Goal: Feedback & Contribution: Submit feedback/report problem

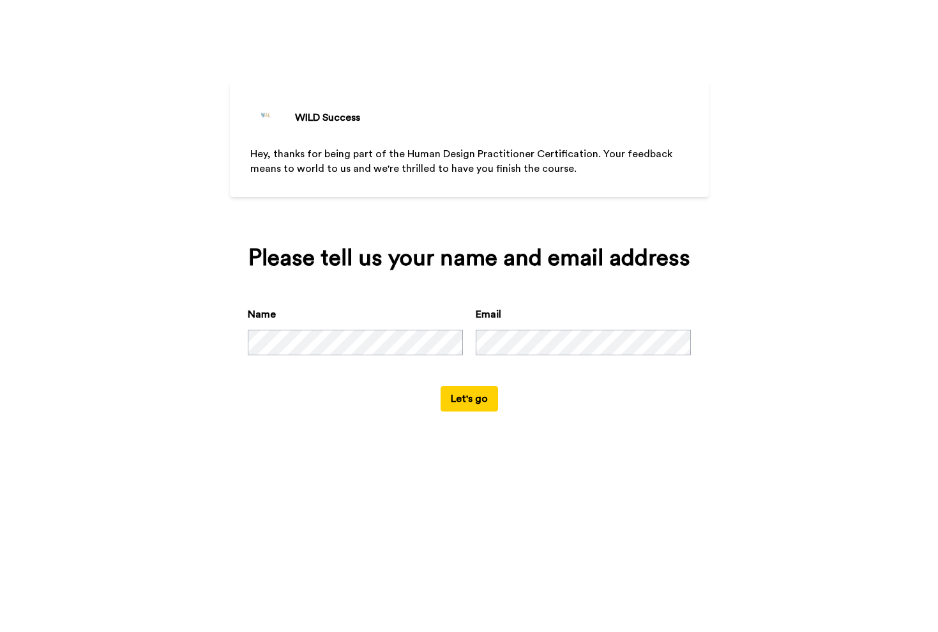
click at [475, 411] on button "Let's go" at bounding box center [469, 399] width 57 height 26
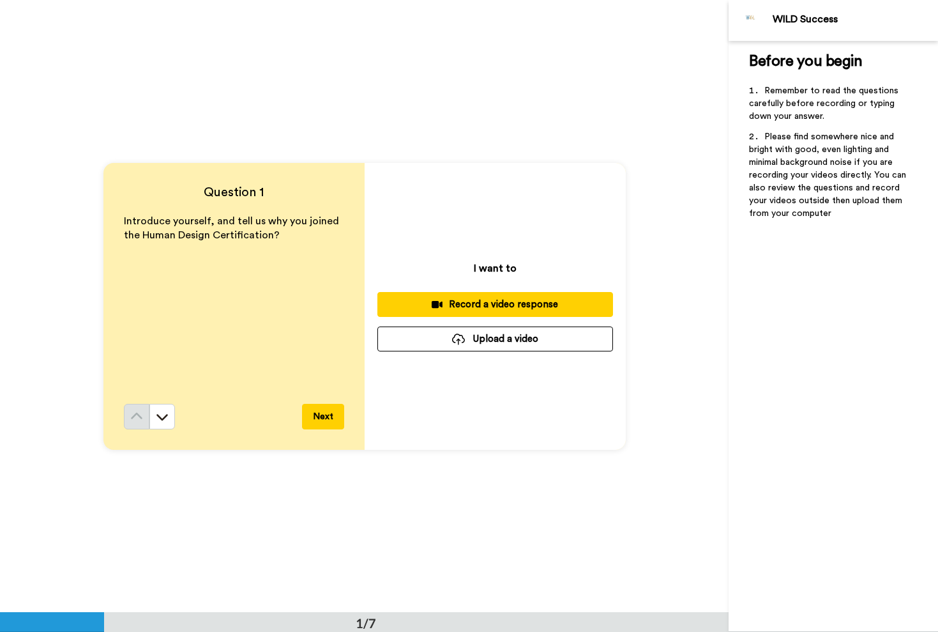
click at [537, 342] on button "Upload a video" at bounding box center [496, 338] width 236 height 25
click at [560, 335] on button "Upload a video" at bounding box center [496, 338] width 236 height 25
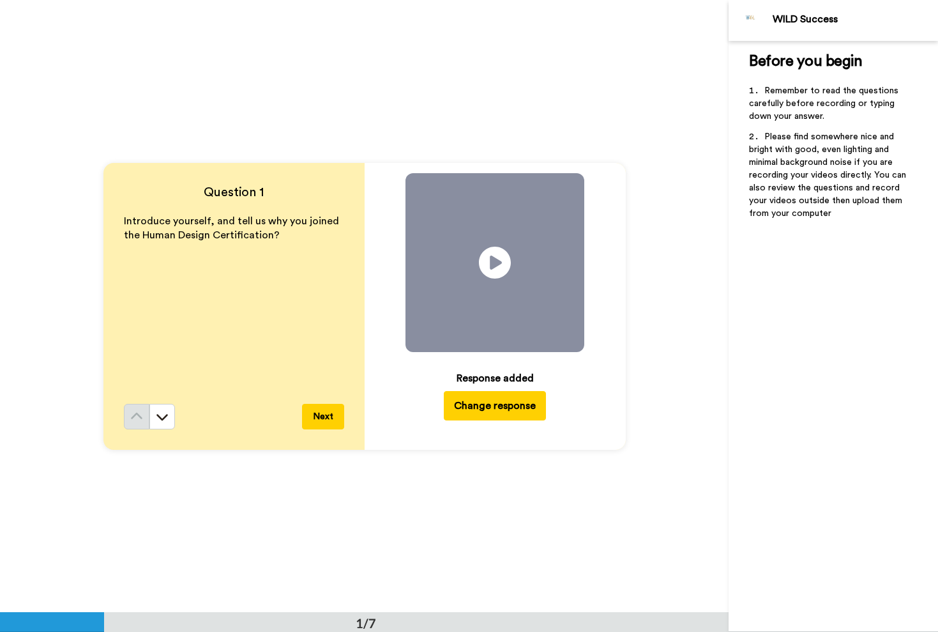
click at [515, 404] on button "Change response" at bounding box center [495, 405] width 102 height 29
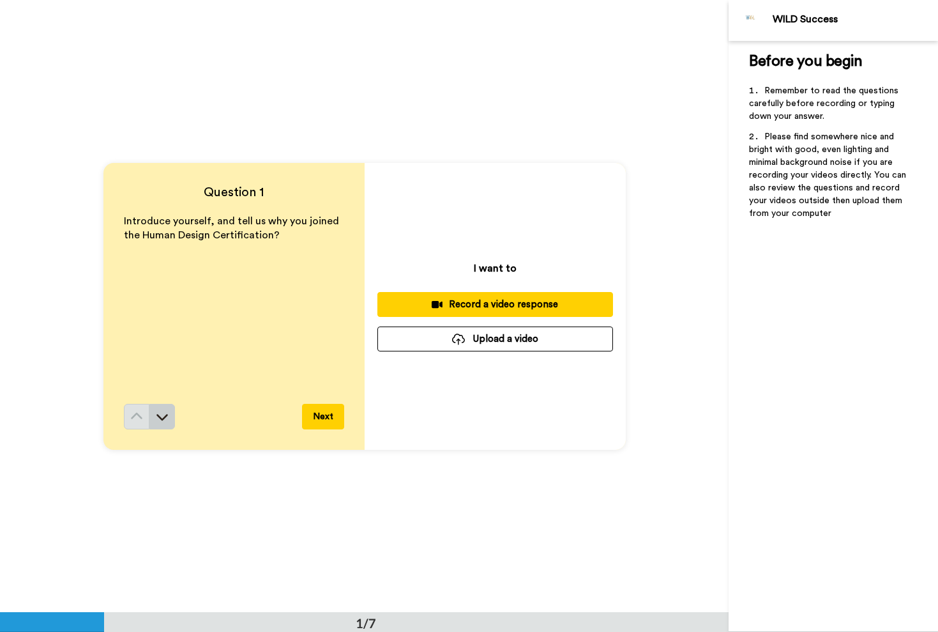
click at [160, 419] on icon at bounding box center [162, 416] width 13 height 13
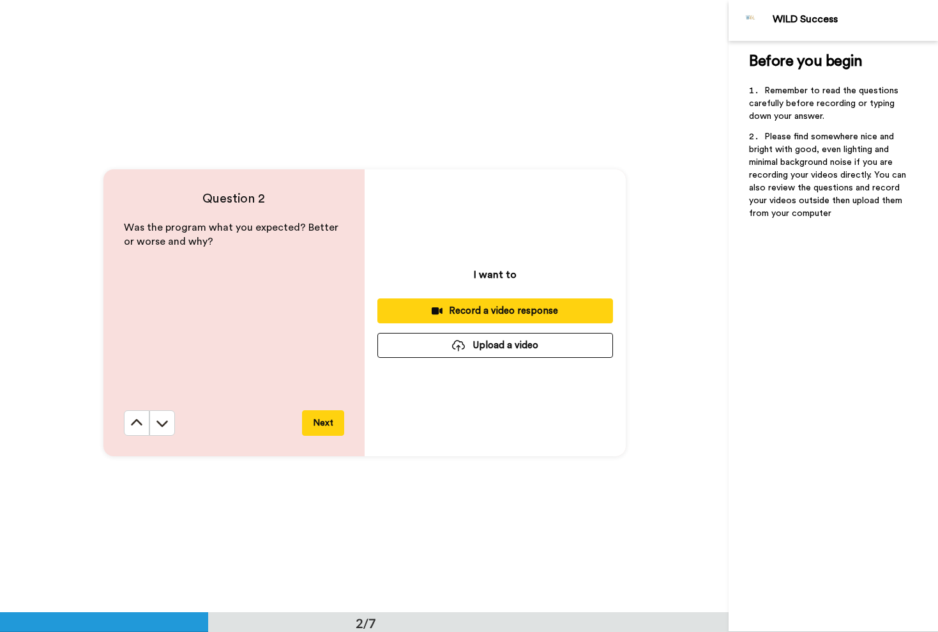
scroll to position [612, 0]
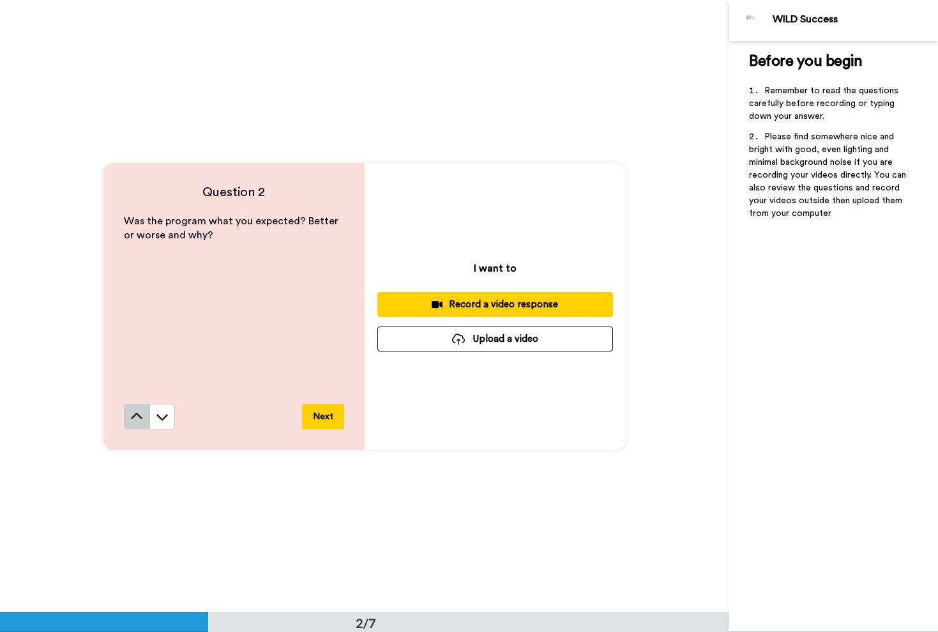
click at [139, 416] on icon at bounding box center [136, 416] width 11 height 6
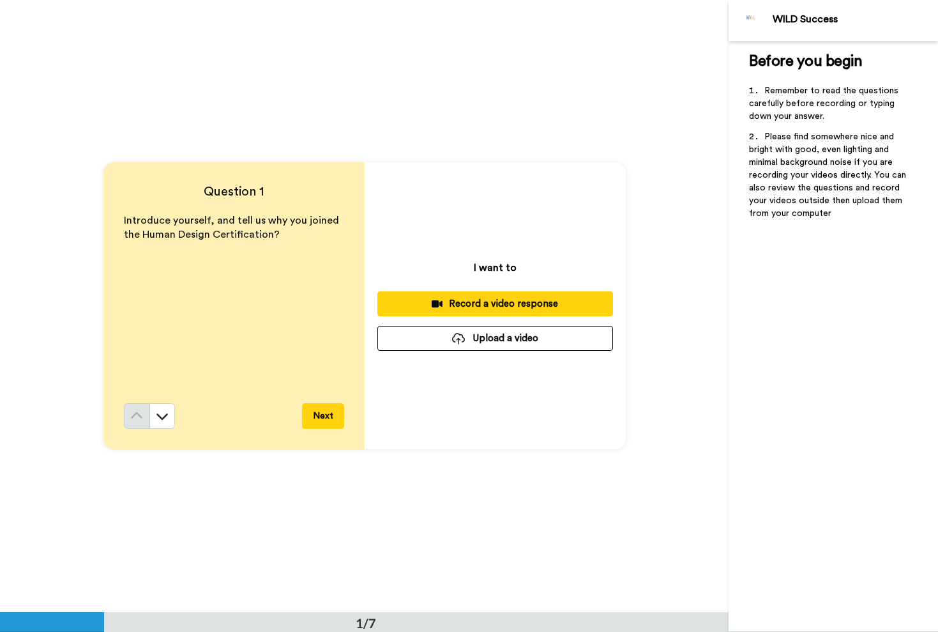
scroll to position [0, 0]
click at [537, 301] on div "Record a video response" at bounding box center [495, 304] width 215 height 13
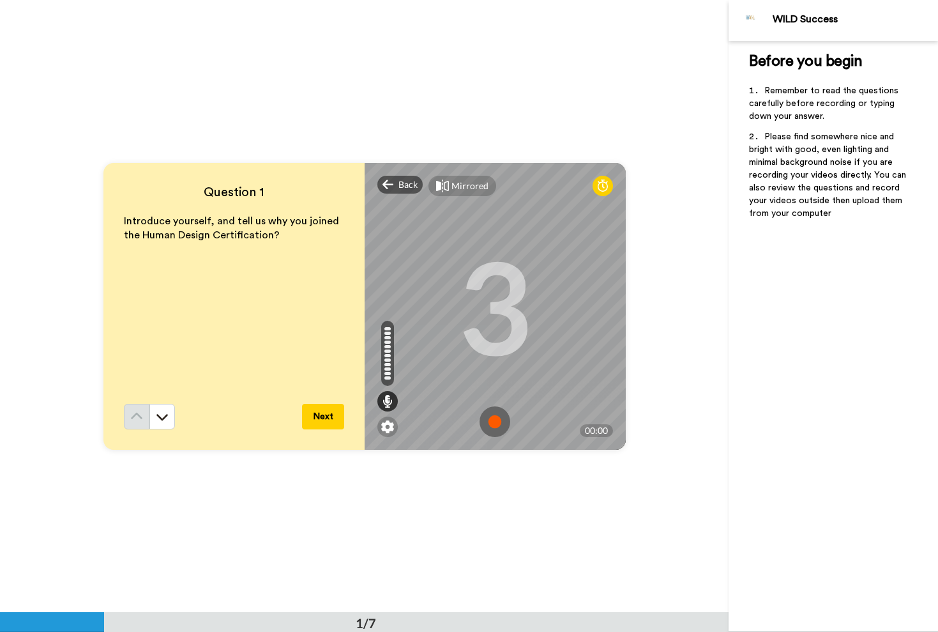
click at [493, 422] on img at bounding box center [495, 421] width 31 height 31
click at [500, 427] on img at bounding box center [495, 421] width 31 height 31
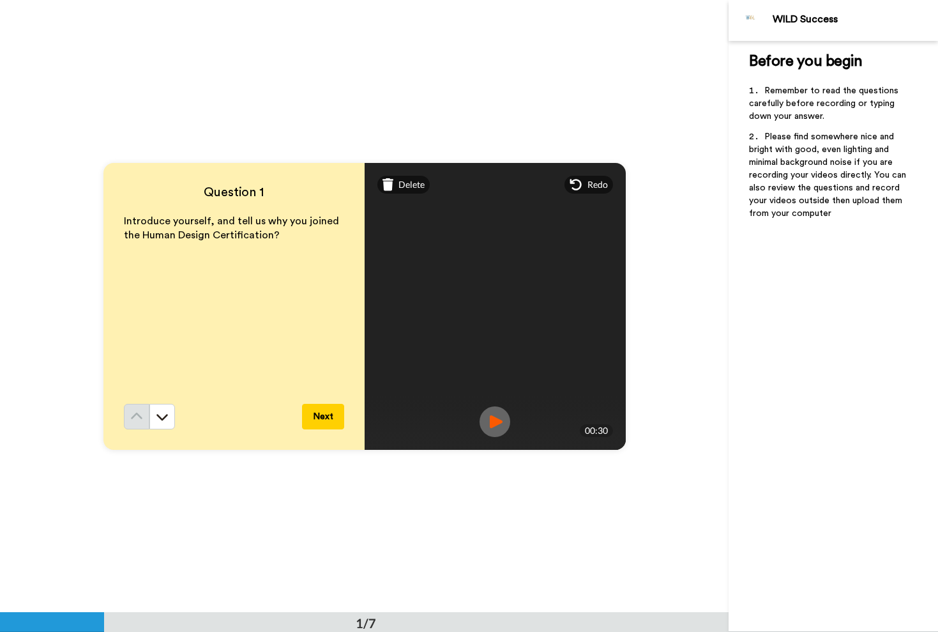
click at [330, 416] on button "Next" at bounding box center [323, 417] width 42 height 26
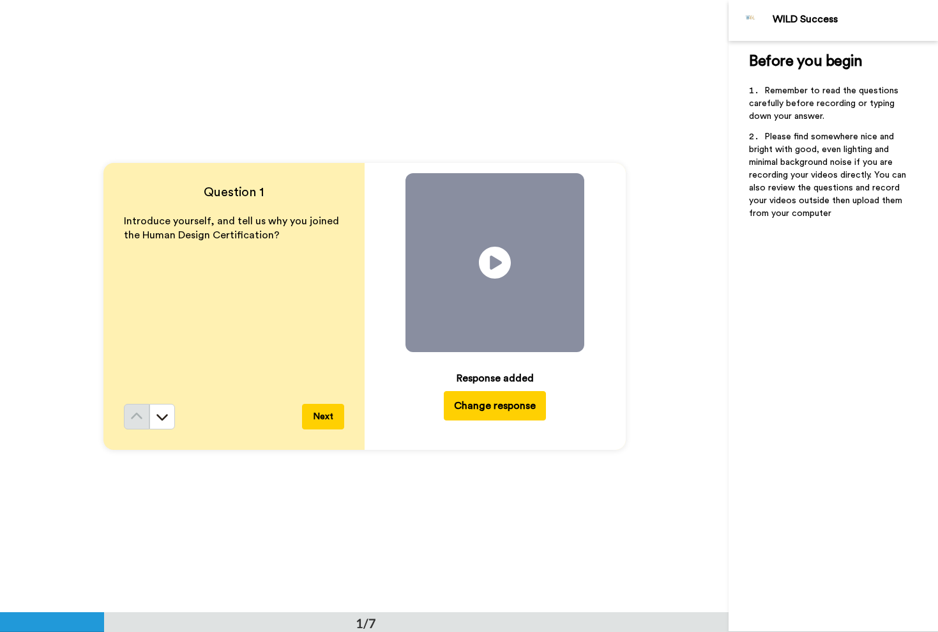
scroll to position [612, 0]
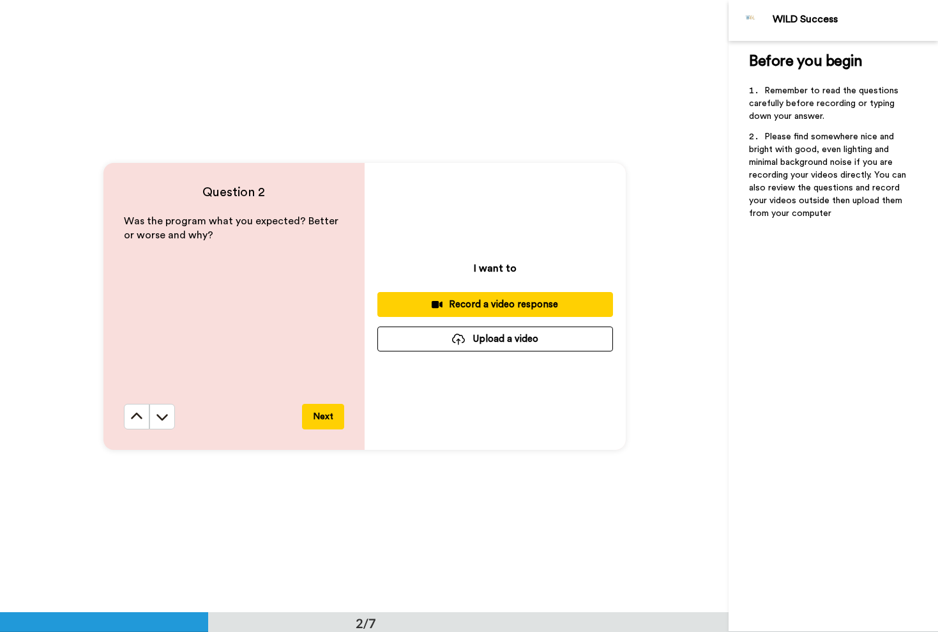
click at [489, 309] on div "Record a video response" at bounding box center [495, 304] width 215 height 13
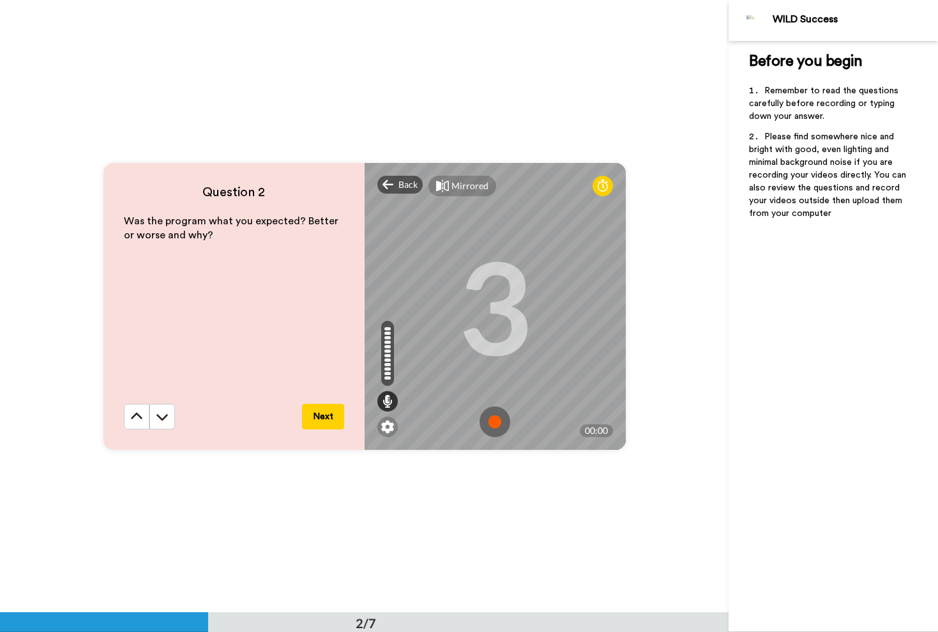
click at [496, 420] on img at bounding box center [495, 421] width 31 height 31
click at [331, 416] on button "Next" at bounding box center [323, 417] width 42 height 26
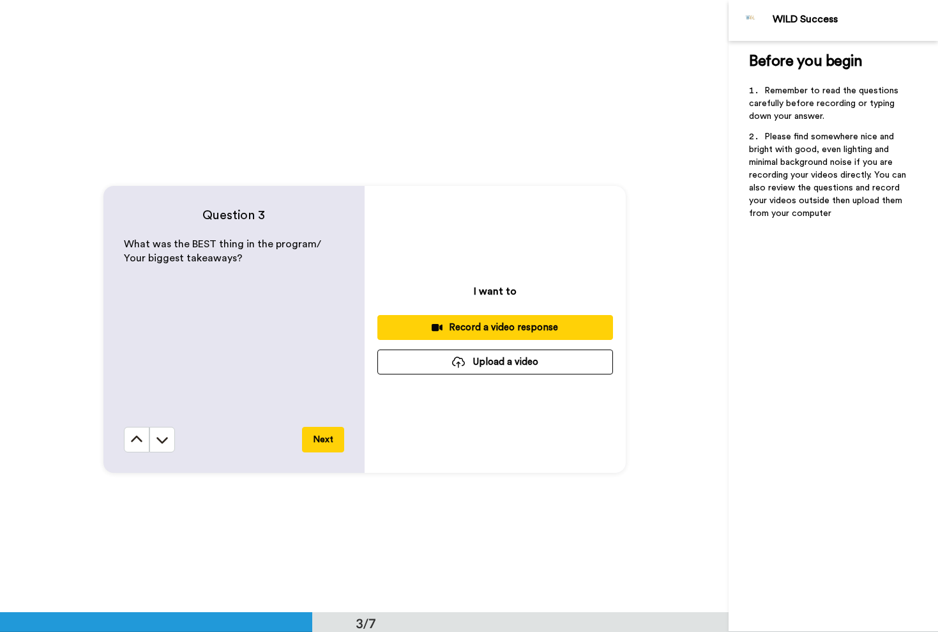
scroll to position [1200, 0]
click at [466, 359] on button "Upload a video" at bounding box center [496, 362] width 236 height 25
click at [530, 325] on div "Record a video response" at bounding box center [495, 327] width 215 height 13
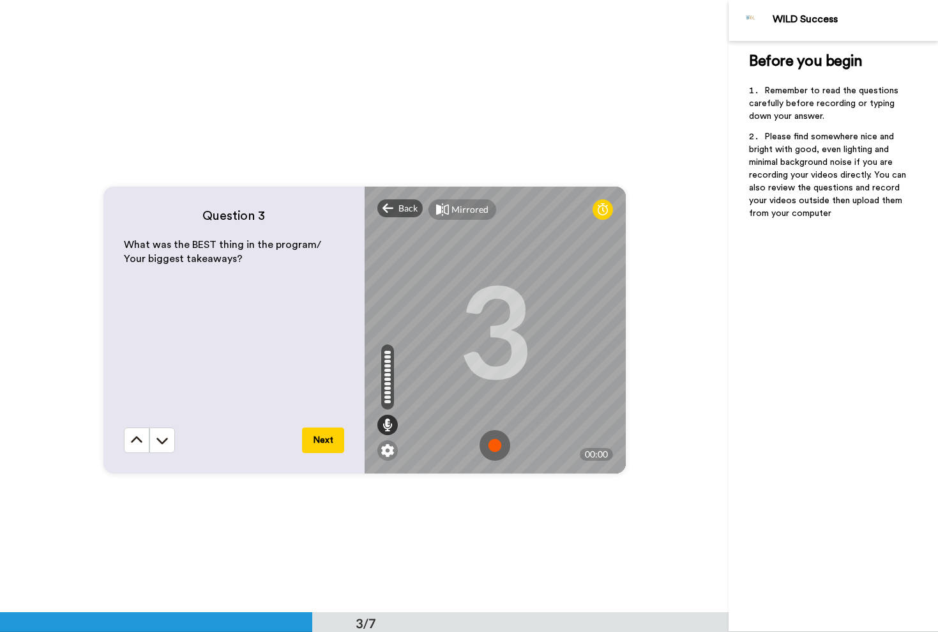
click at [498, 445] on img at bounding box center [495, 445] width 31 height 31
click at [333, 439] on button "Next" at bounding box center [323, 440] width 42 height 26
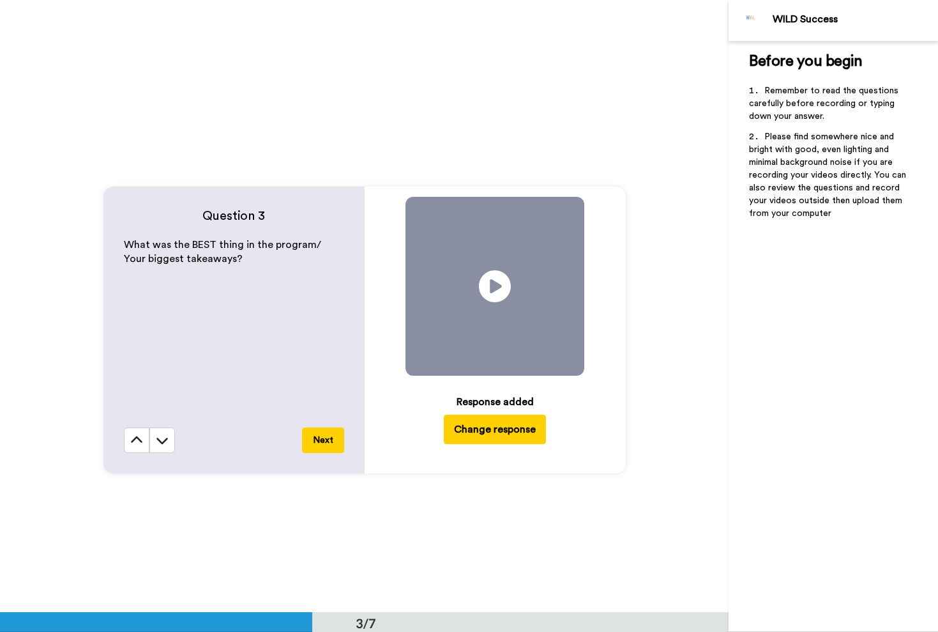
scroll to position [1836, 0]
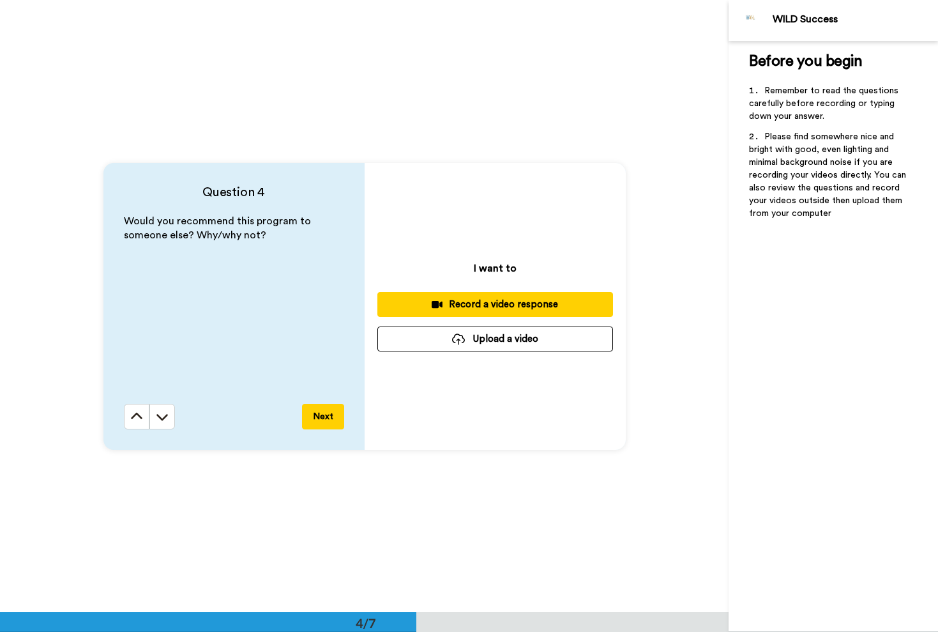
click at [466, 307] on div "Record a video response" at bounding box center [495, 304] width 215 height 13
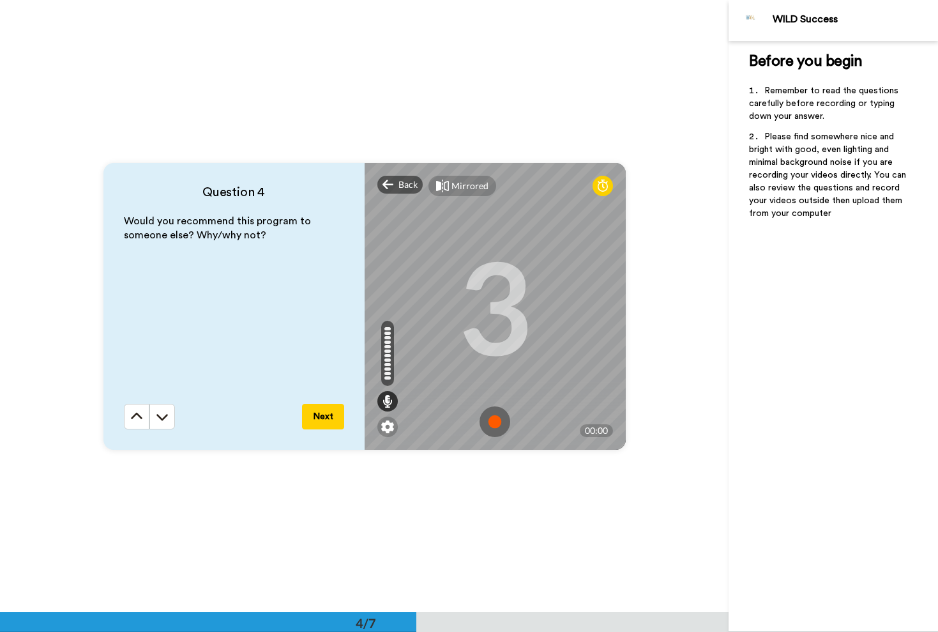
click at [500, 423] on img at bounding box center [495, 421] width 31 height 31
click at [327, 409] on button "Next" at bounding box center [323, 417] width 42 height 26
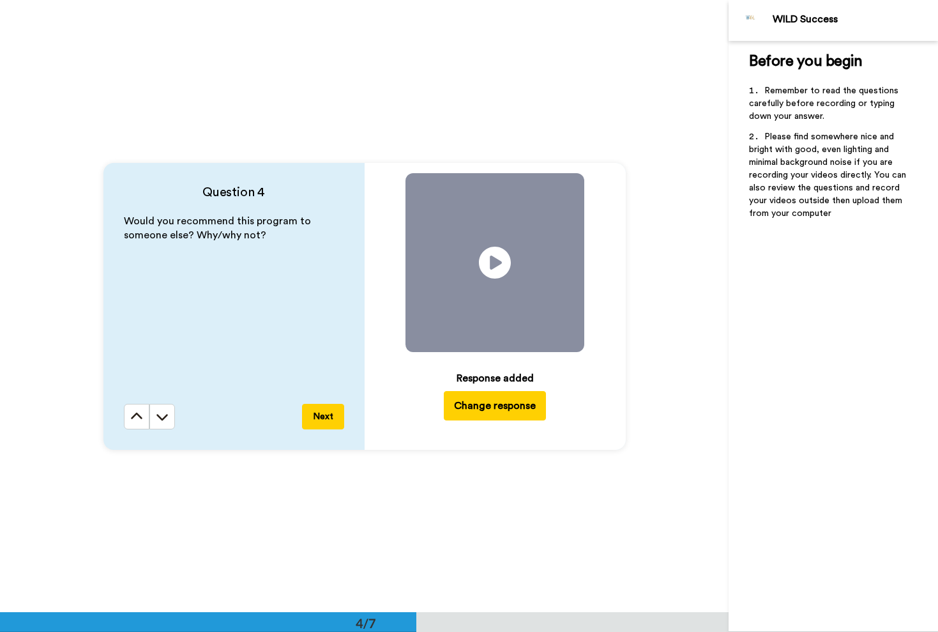
scroll to position [2448, 0]
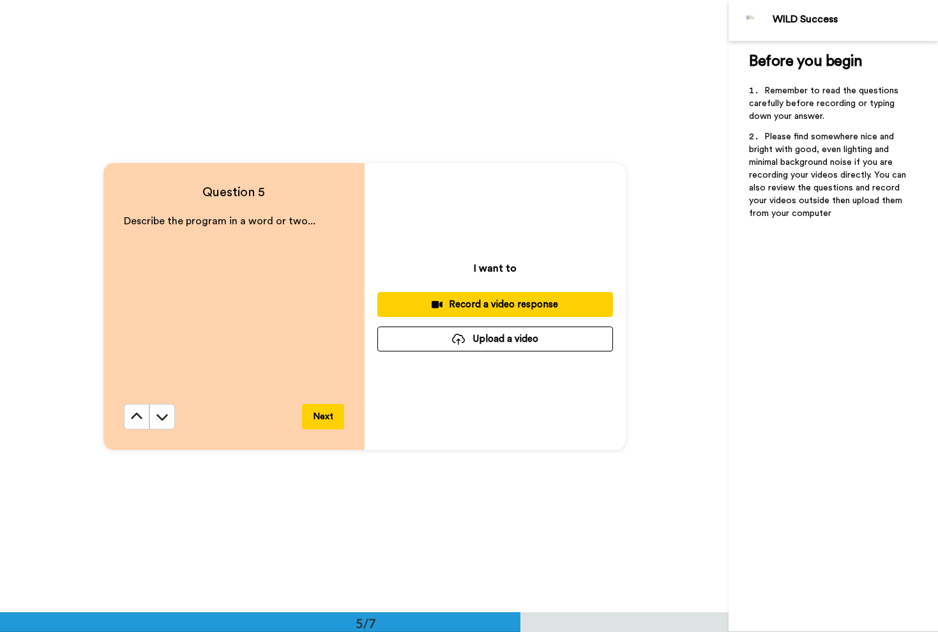
click at [500, 303] on div "Record a video response" at bounding box center [495, 304] width 215 height 13
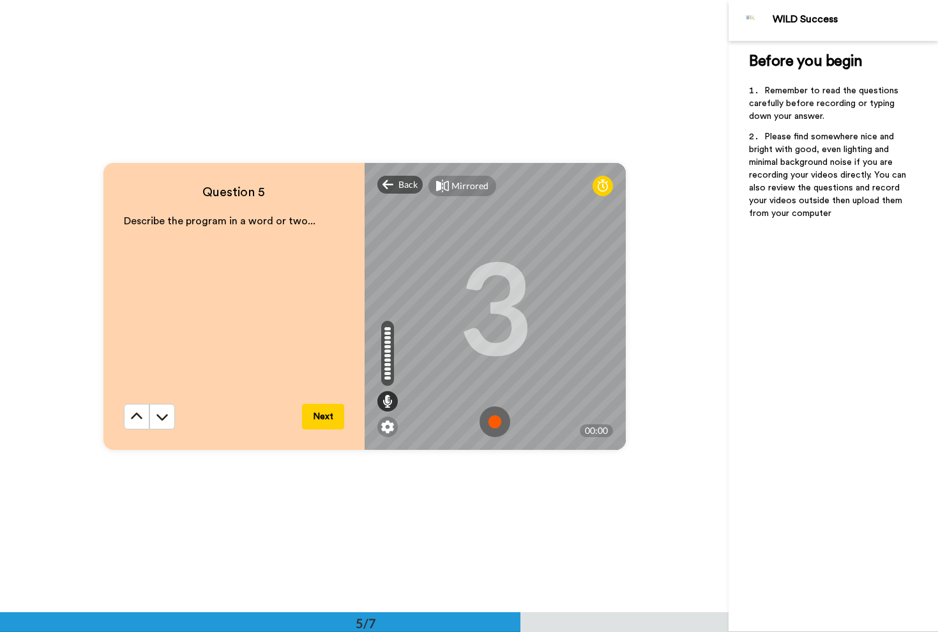
click at [496, 424] on img at bounding box center [495, 421] width 31 height 31
click at [496, 421] on img at bounding box center [495, 421] width 31 height 31
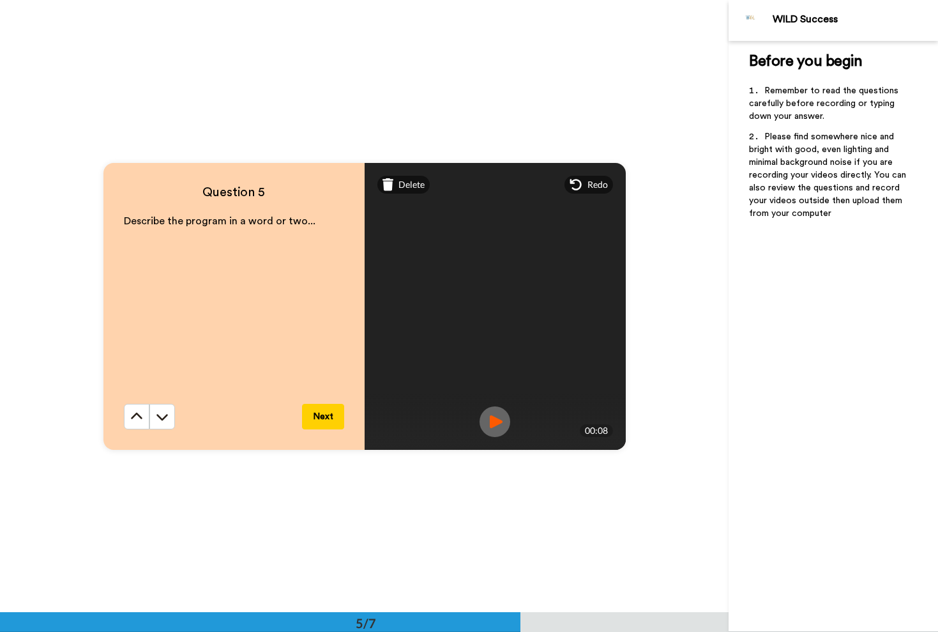
click at [321, 420] on button "Next" at bounding box center [323, 417] width 42 height 26
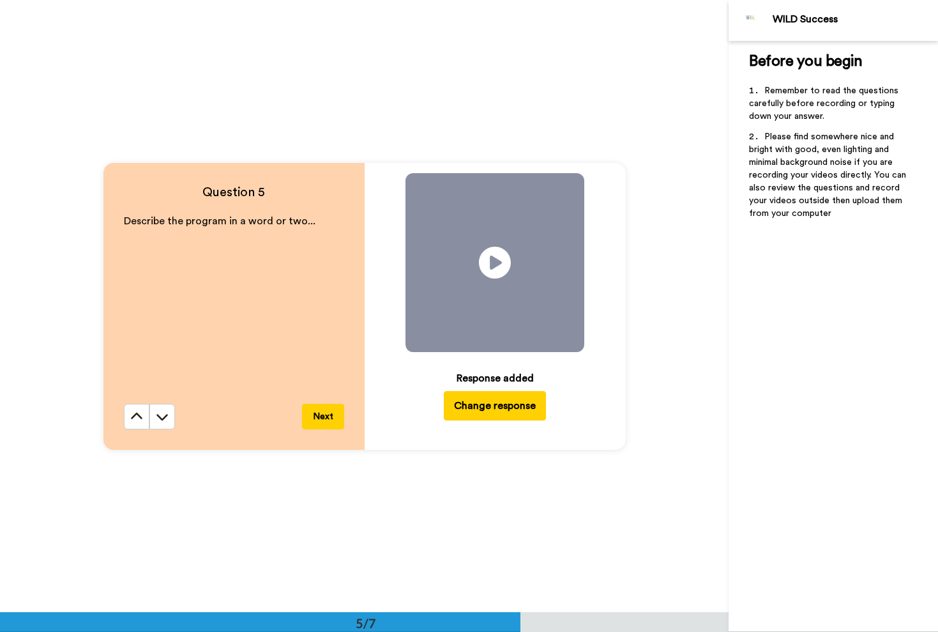
scroll to position [3060, 0]
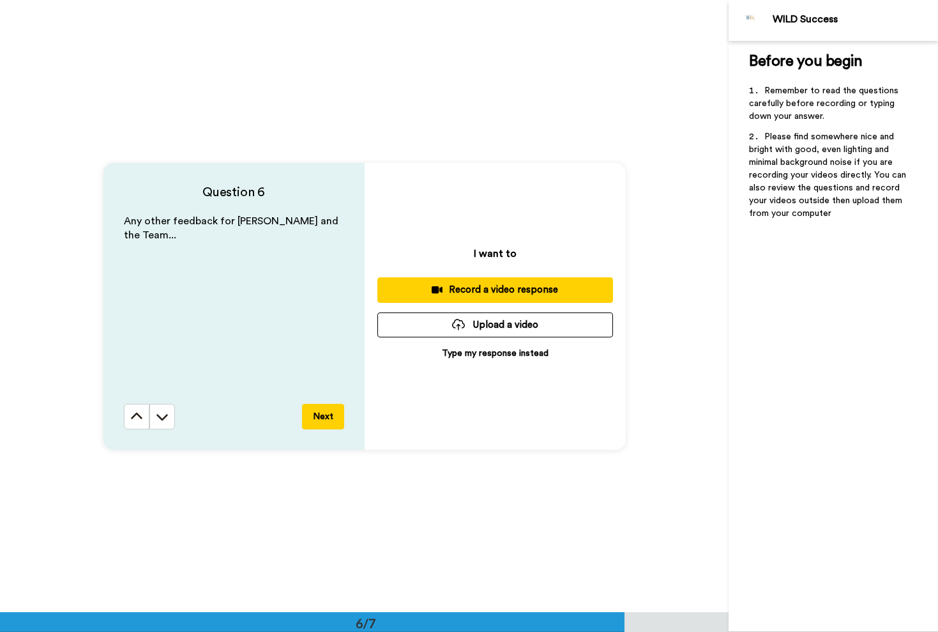
click at [471, 290] on div "Record a video response" at bounding box center [495, 289] width 215 height 13
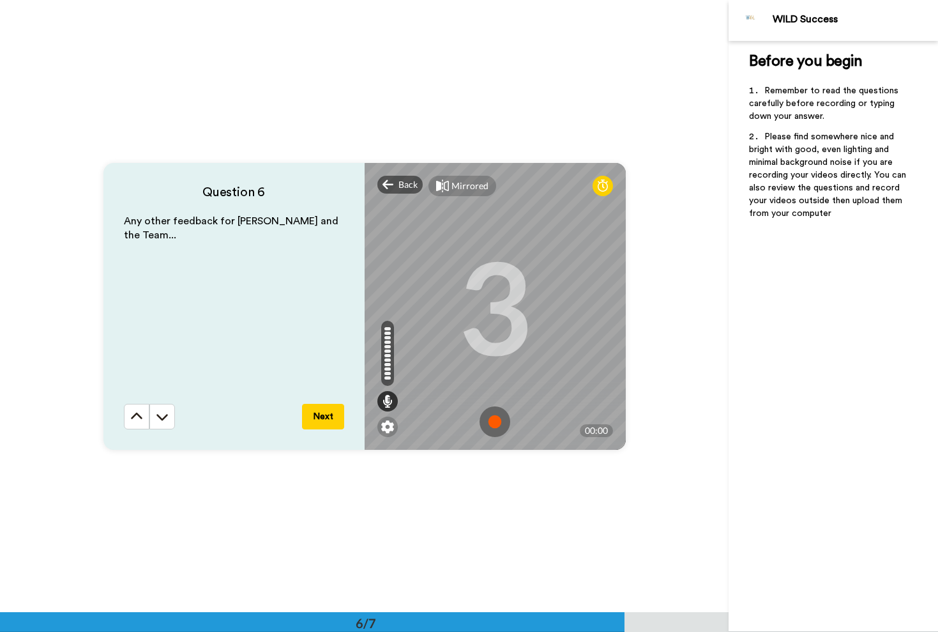
click at [499, 424] on img at bounding box center [495, 421] width 31 height 31
click at [496, 424] on img at bounding box center [495, 421] width 31 height 31
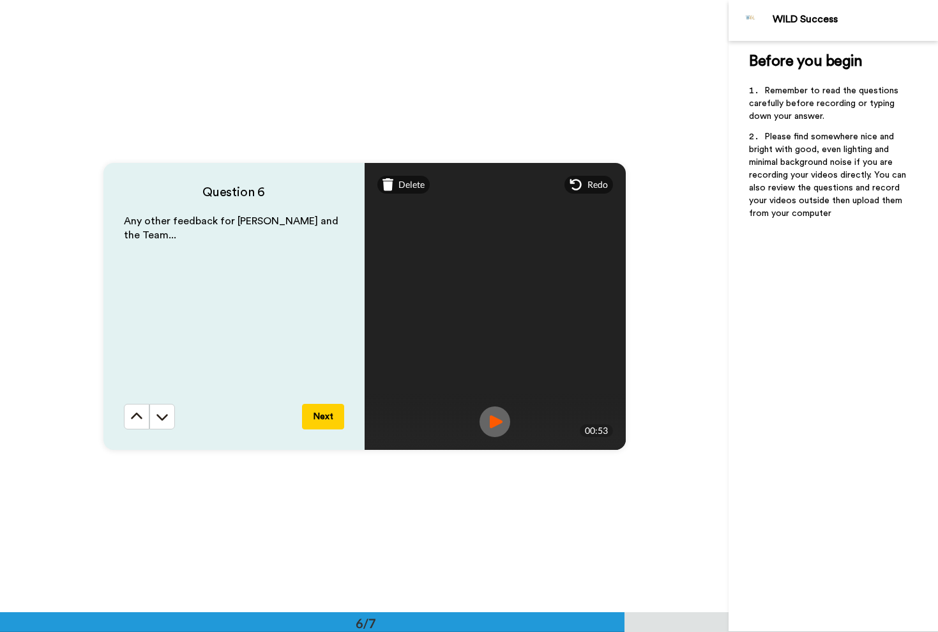
click at [495, 427] on img at bounding box center [495, 421] width 31 height 31
click at [326, 410] on button "Next" at bounding box center [323, 417] width 42 height 26
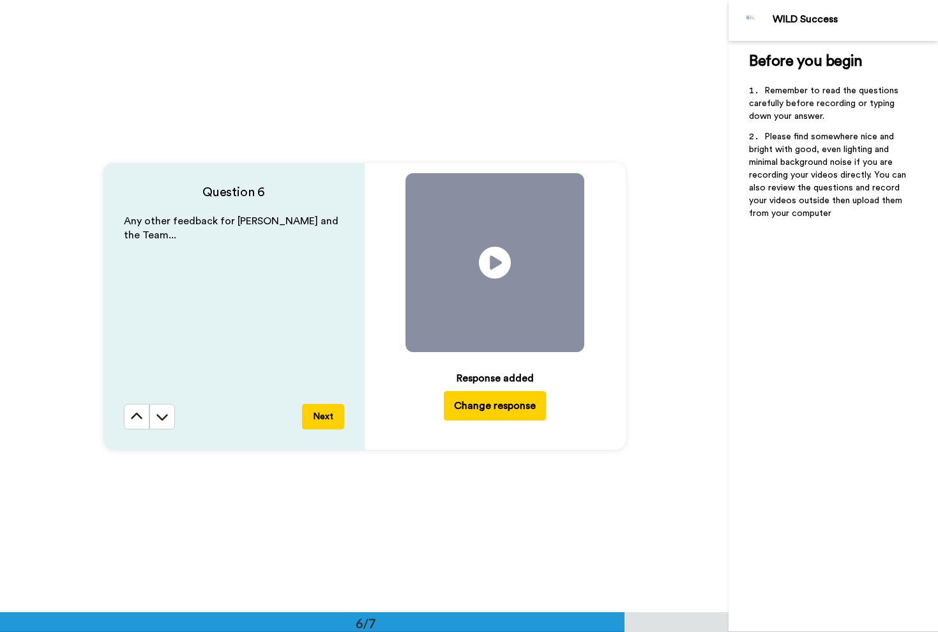
scroll to position [3494, 0]
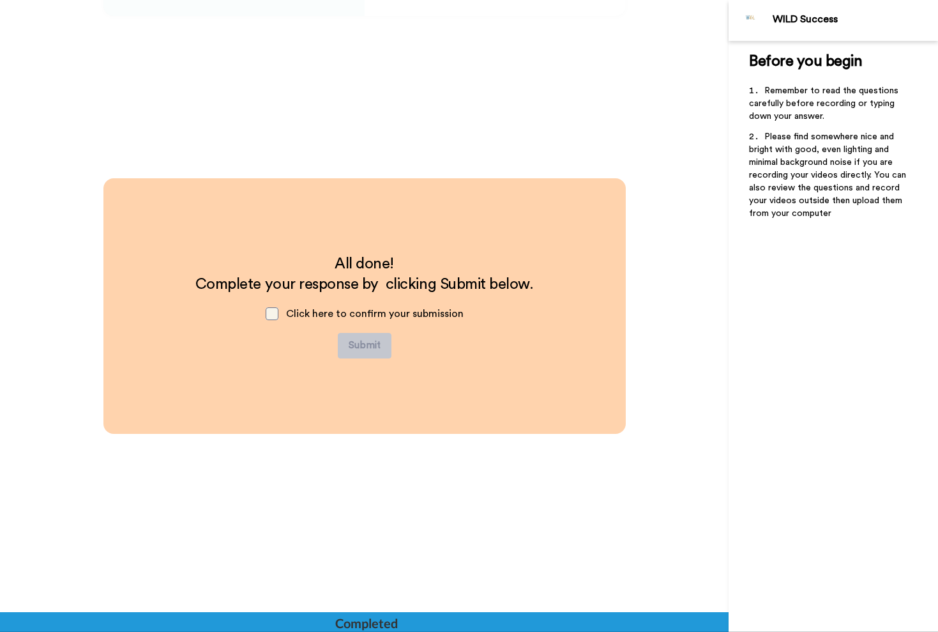
click at [277, 314] on span at bounding box center [272, 313] width 13 height 13
click at [371, 349] on button "Submit" at bounding box center [365, 346] width 54 height 26
